Goal: Information Seeking & Learning: Learn about a topic

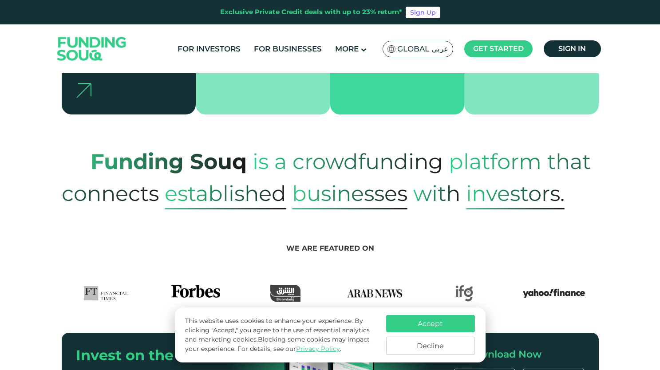
scroll to position [333, 0]
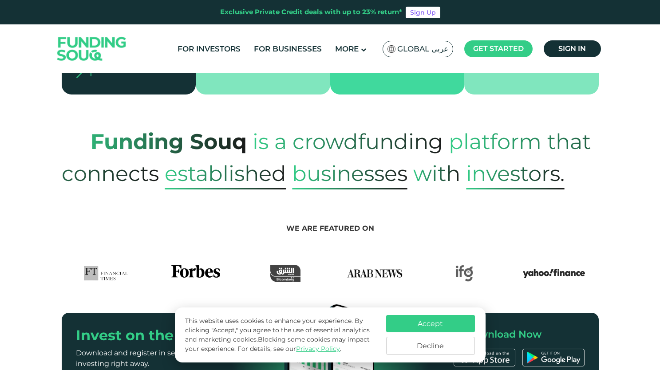
click at [430, 316] on button "Accept" at bounding box center [430, 323] width 89 height 17
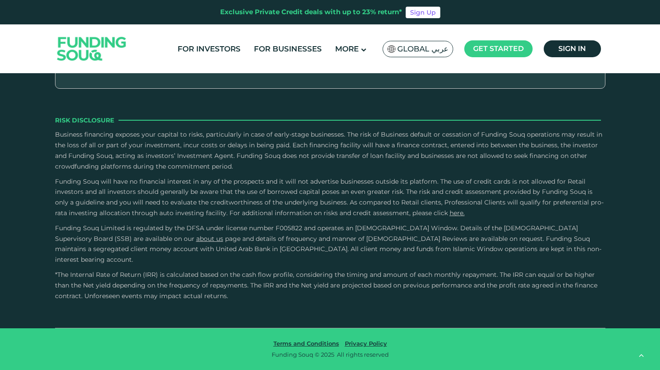
scroll to position [1678, 0]
type tc-range-slider "5"
drag, startPoint x: 354, startPoint y: 210, endPoint x: 406, endPoint y: 209, distance: 52.0
type tc-range-slider "10000"
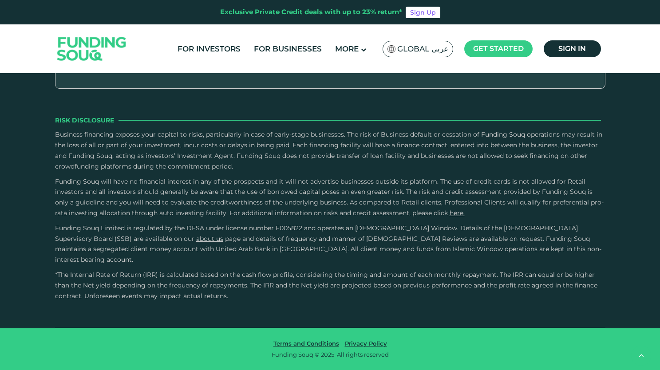
drag, startPoint x: 99, startPoint y: 212, endPoint x: 71, endPoint y: 212, distance: 27.1
type tc-range-slider "1000000"
drag, startPoint x: 90, startPoint y: 209, endPoint x: 223, endPoint y: 214, distance: 132.8
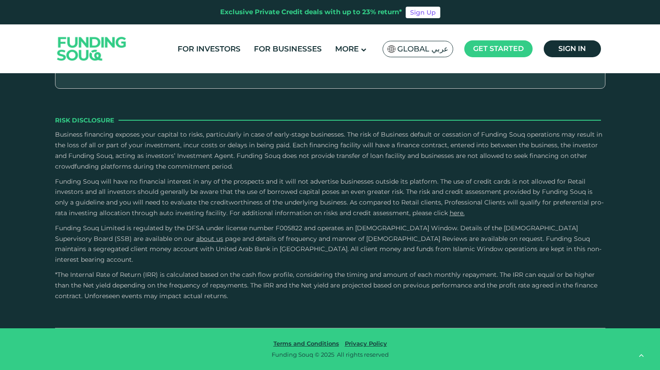
radio input "true"
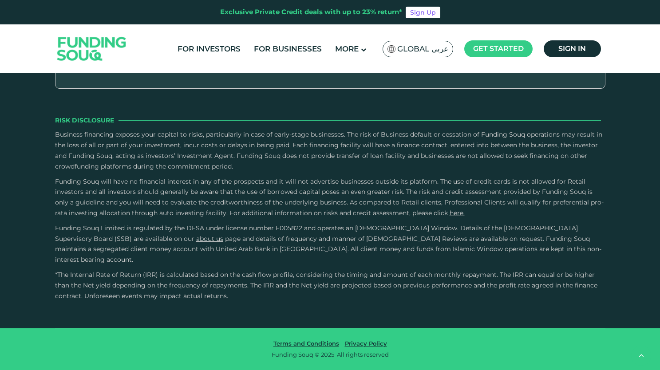
radio input "true"
